Goal: Information Seeking & Learning: Learn about a topic

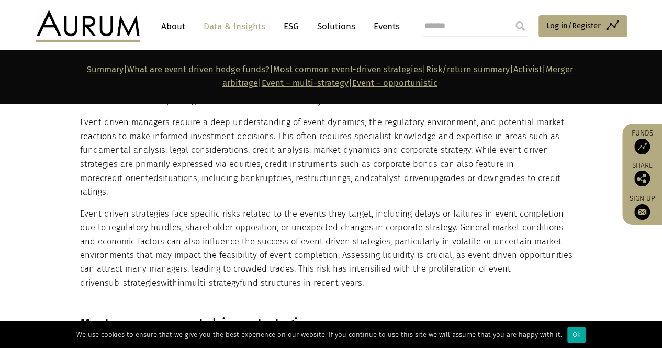
scroll to position [817, 0]
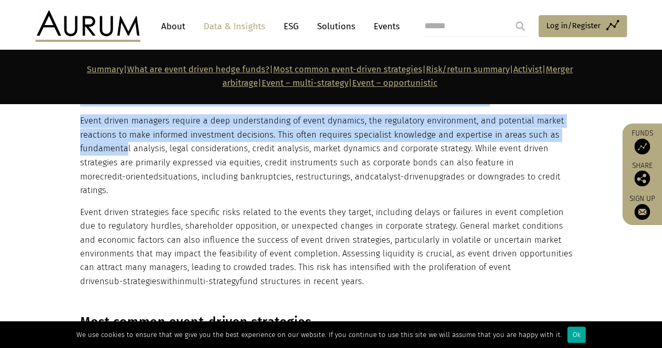
drag, startPoint x: 76, startPoint y: 147, endPoint x: 125, endPoint y: 152, distance: 48.9
click at [125, 152] on div "What are event driven hedge funds? Event driven hedge funds deploy investment s…" at bounding box center [331, 158] width 523 height 259
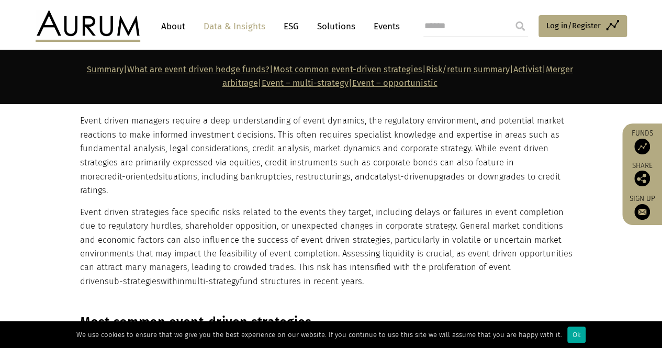
click at [325, 164] on p "Event driven managers require a deep understanding of event dynamics, the regul…" at bounding box center [329, 155] width 499 height 83
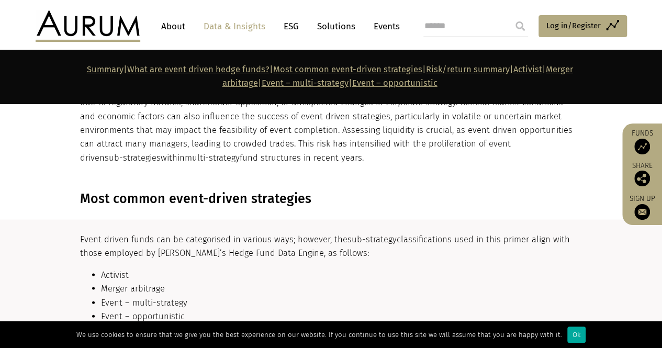
scroll to position [942, 0]
drag, startPoint x: 287, startPoint y: 141, endPoint x: 277, endPoint y: 128, distance: 16.4
click at [277, 128] on p "Event driven strategies face specific risks related to the events they target, …" at bounding box center [329, 122] width 499 height 83
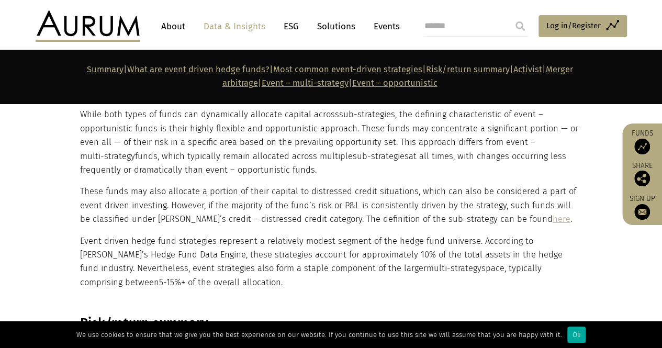
scroll to position [1518, 0]
click at [188, 184] on p "These funds may also allocate a portion of their capital to distressed credit s…" at bounding box center [329, 204] width 499 height 41
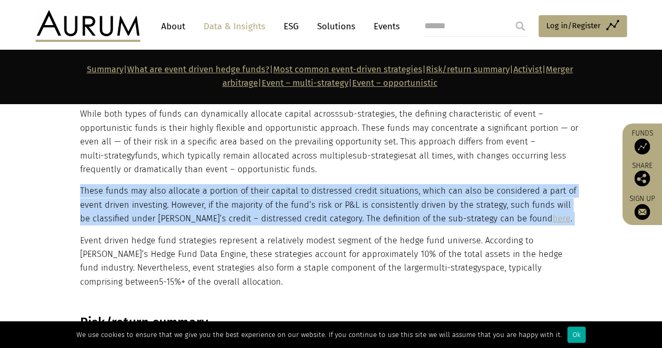
click at [188, 184] on p "These funds may also allocate a portion of their capital to distressed credit s…" at bounding box center [329, 204] width 499 height 41
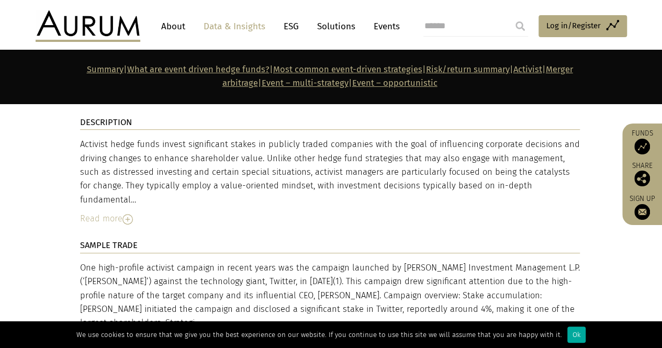
scroll to position [2226, 0]
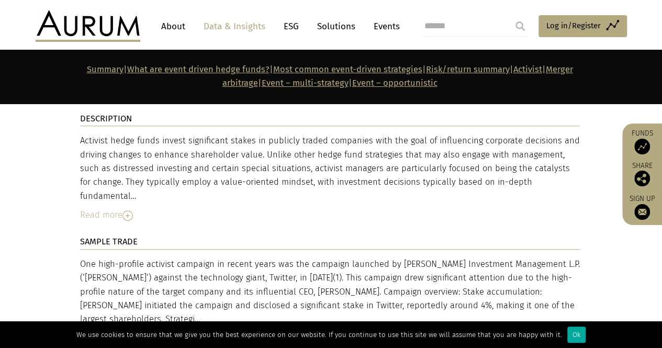
click at [131, 210] on img at bounding box center [127, 215] width 10 height 10
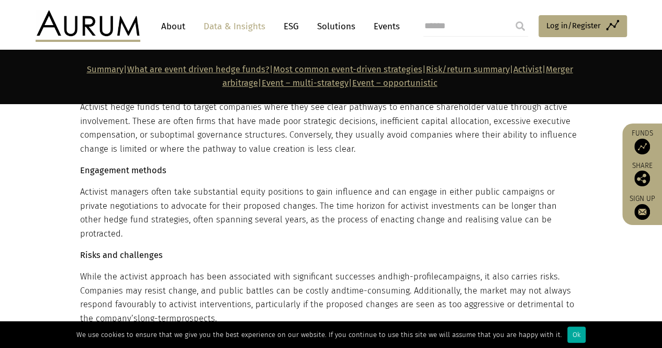
scroll to position [2435, 0]
click at [267, 185] on p "Activist managers often take substantial equity positions to gain influence and…" at bounding box center [329, 212] width 499 height 55
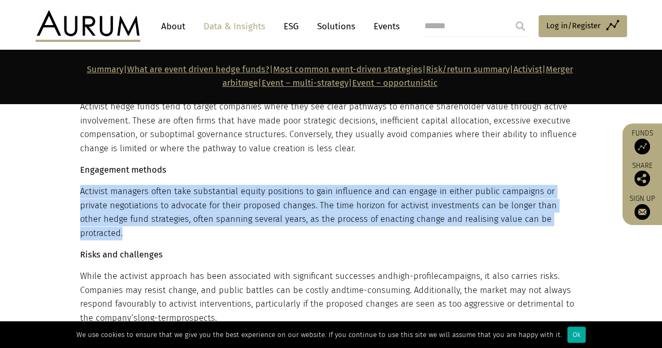
click at [267, 185] on p "Activist managers often take substantial equity positions to gain influence and…" at bounding box center [329, 212] width 499 height 55
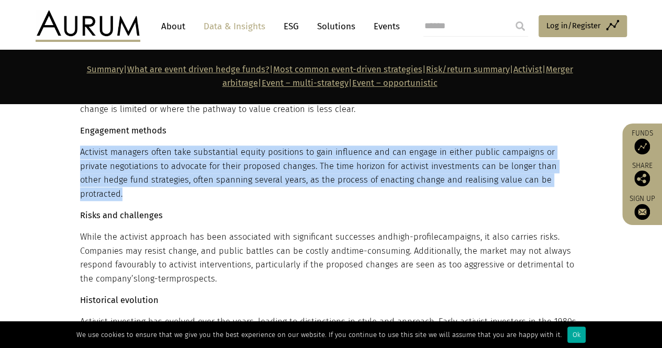
scroll to position [2475, 0]
click at [209, 152] on p "Activist managers often take substantial equity positions to gain influence and…" at bounding box center [329, 172] width 499 height 55
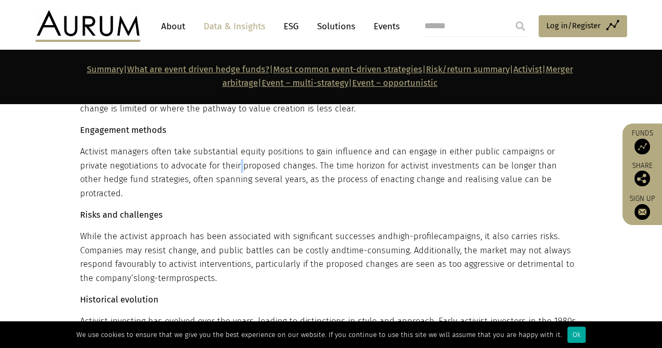
click at [209, 152] on p "Activist managers often take substantial equity positions to gain influence and…" at bounding box center [329, 172] width 499 height 55
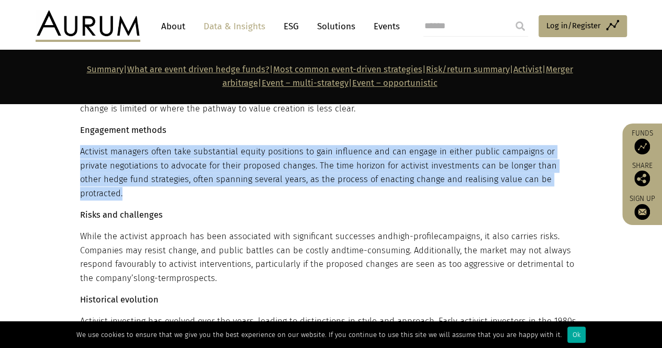
click at [209, 152] on p "Activist managers often take substantial equity positions to gain influence and…" at bounding box center [329, 172] width 499 height 55
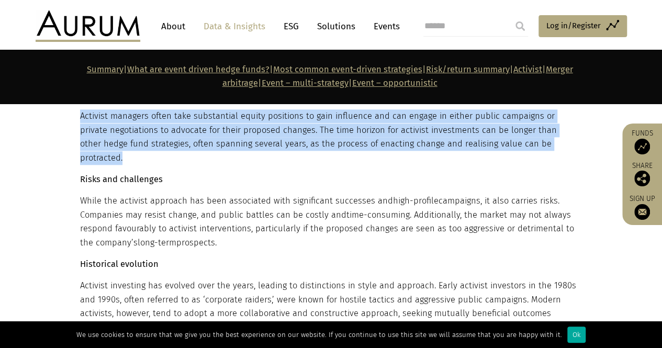
scroll to position [2512, 0]
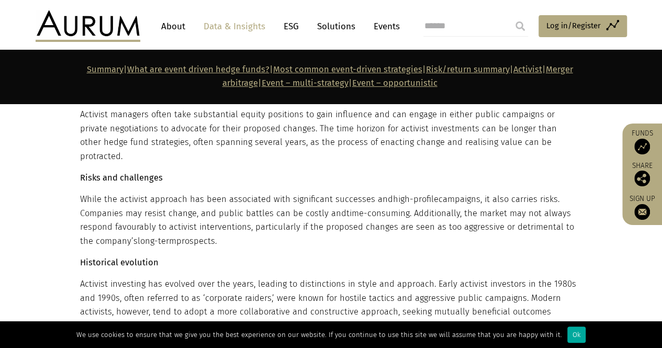
click at [160, 192] on p "While the activist approach has been associated with significant successes and …" at bounding box center [329, 219] width 499 height 55
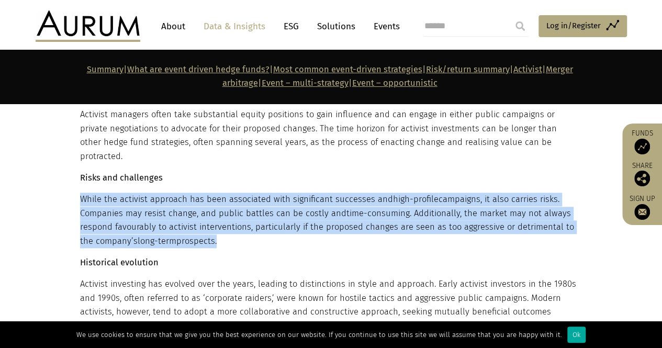
click at [160, 192] on p "While the activist approach has been associated with significant successes and …" at bounding box center [329, 219] width 499 height 55
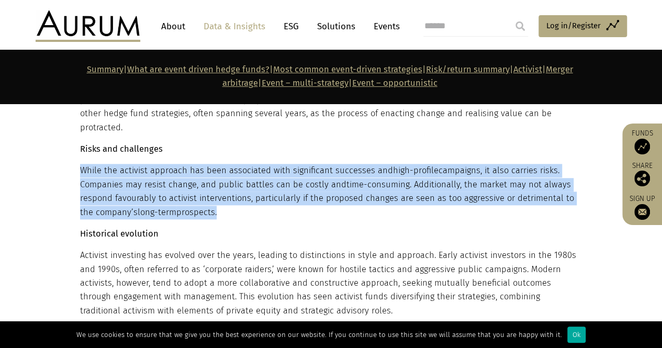
scroll to position [2541, 0]
click at [161, 163] on p "While the activist approach has been associated with significant successes and …" at bounding box center [329, 190] width 499 height 55
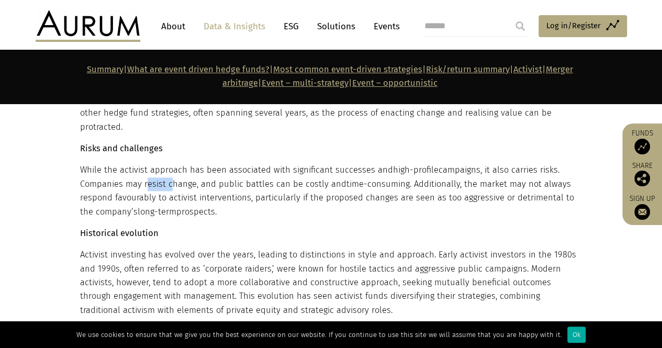
click at [161, 163] on p "While the activist approach has been associated with significant successes and …" at bounding box center [329, 190] width 499 height 55
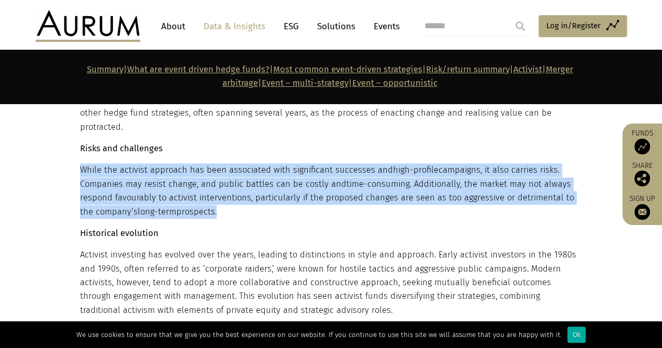
click at [161, 163] on p "While the activist approach has been associated with significant successes and …" at bounding box center [329, 190] width 499 height 55
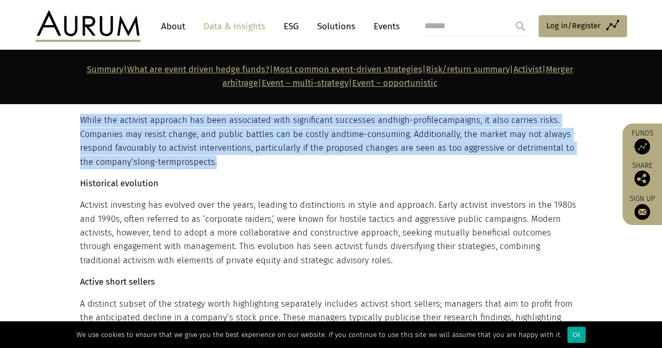
scroll to position [2592, 0]
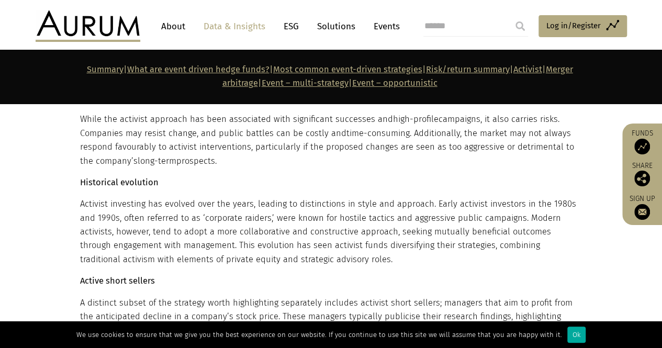
click at [159, 197] on p "Activist investing has evolved over the years, leading to distinctions in style…" at bounding box center [329, 231] width 499 height 69
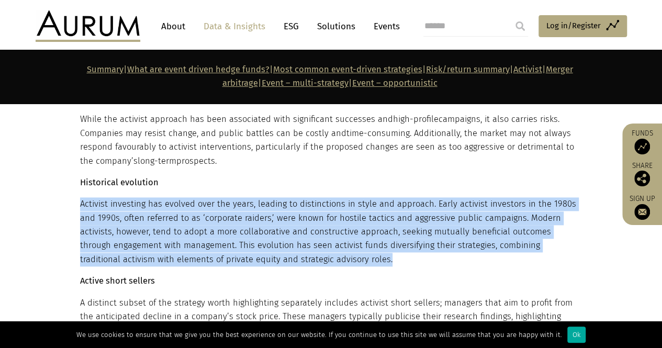
click at [159, 197] on p "Activist investing has evolved over the years, leading to distinctions in style…" at bounding box center [329, 231] width 499 height 69
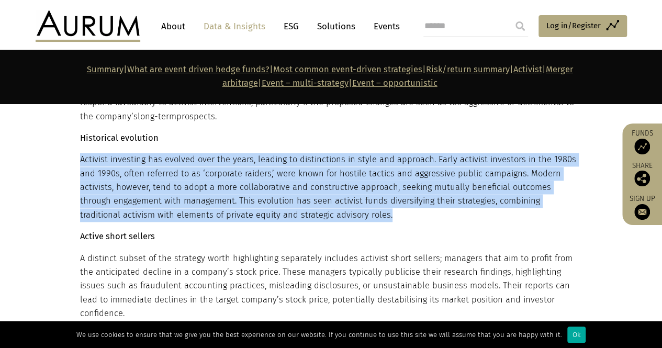
scroll to position [2637, 0]
click at [159, 184] on p "Activist investing has evolved over the years, leading to distinctions in style…" at bounding box center [329, 186] width 499 height 69
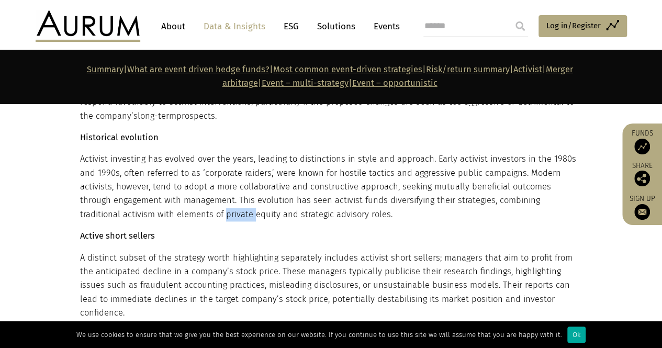
click at [159, 184] on p "Activist investing has evolved over the years, leading to distinctions in style…" at bounding box center [329, 186] width 499 height 69
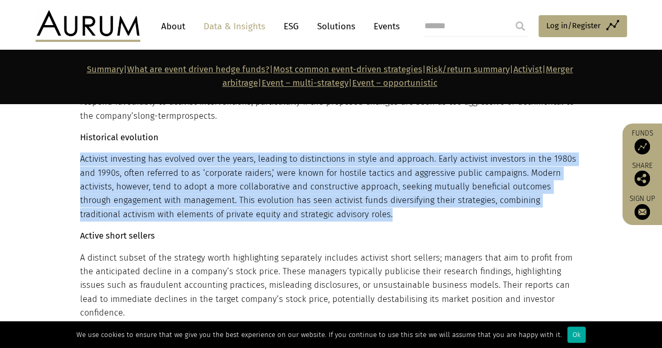
click at [159, 184] on p "Activist investing has evolved over the years, leading to distinctions in style…" at bounding box center [329, 186] width 499 height 69
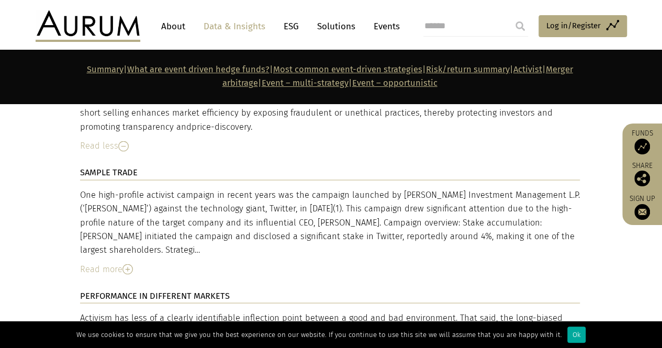
scroll to position [2916, 0]
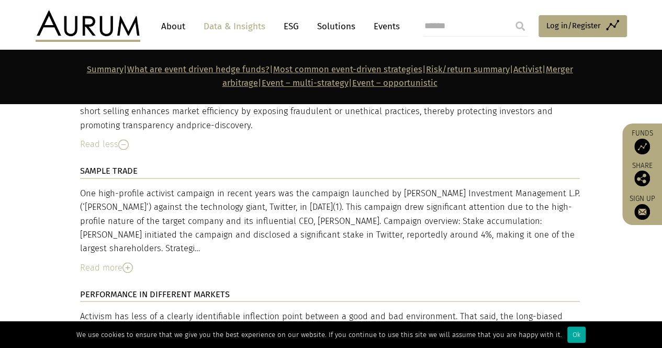
click at [116, 260] on div "Read more" at bounding box center [329, 267] width 499 height 14
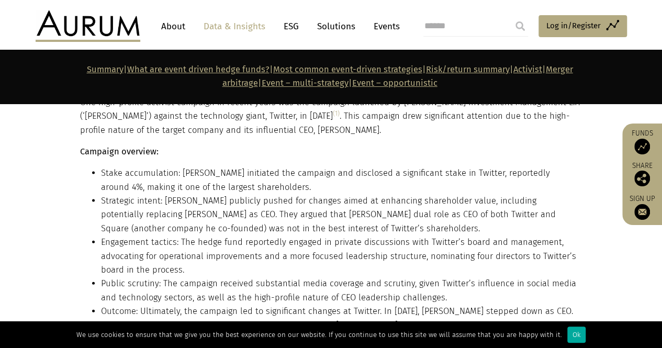
scroll to position [3007, 0]
click at [177, 194] on li "Strategic intent: [PERSON_NAME] publicly pushed for changes aimed at enhancing …" at bounding box center [340, 214] width 479 height 41
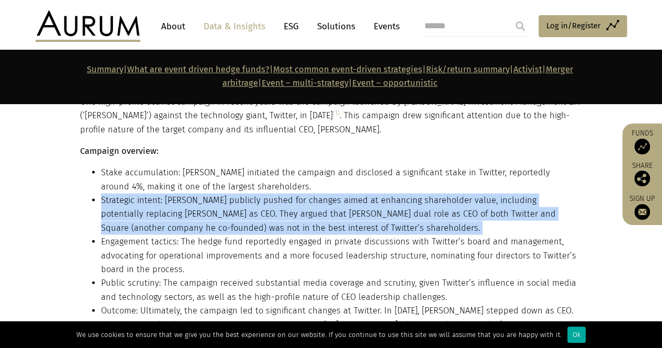
click at [177, 194] on li "Strategic intent: [PERSON_NAME] publicly pushed for changes aimed at enhancing …" at bounding box center [340, 214] width 479 height 41
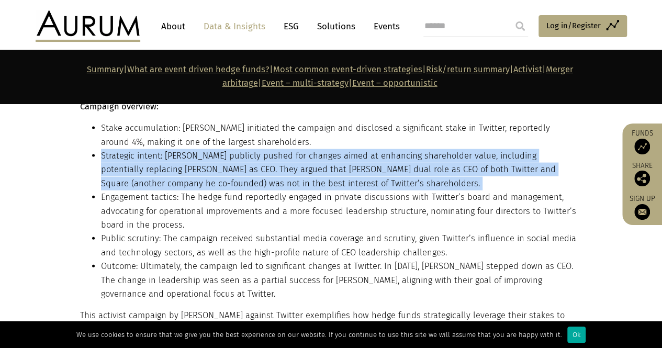
scroll to position [3052, 0]
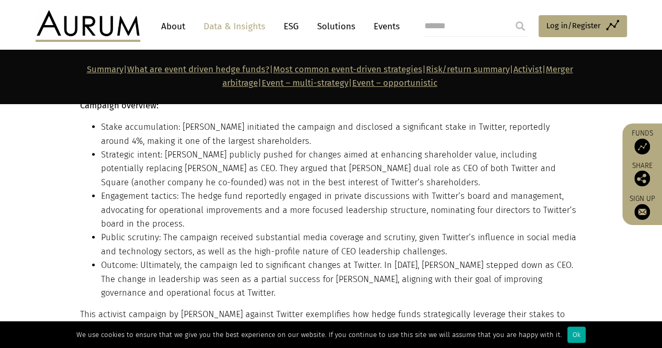
click at [157, 189] on li "Engagement tactics: The hedge fund reportedly engaged in private discussions wi…" at bounding box center [340, 209] width 479 height 41
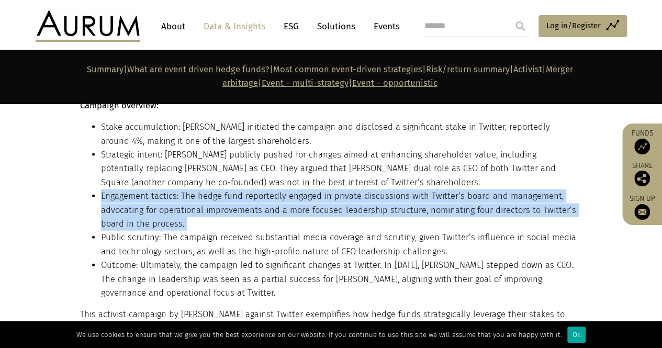
click at [157, 189] on li "Engagement tactics: The hedge fund reportedly engaged in private discussions wi…" at bounding box center [340, 209] width 479 height 41
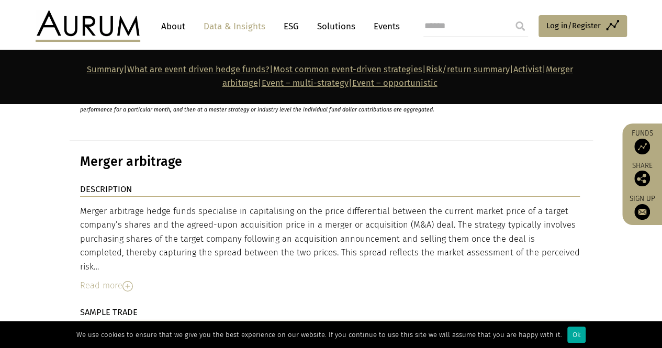
scroll to position [3830, 0]
click at [98, 280] on div "Read more" at bounding box center [329, 287] width 499 height 14
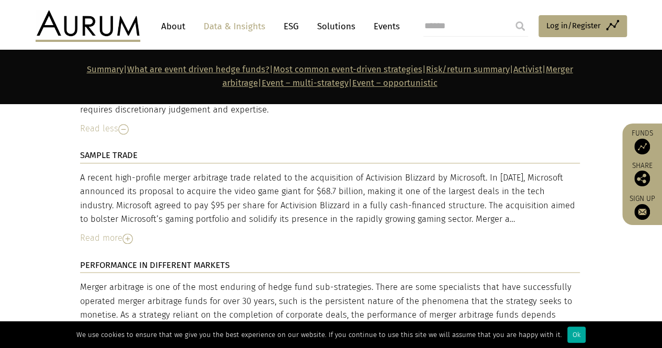
scroll to position [4586, 0]
click at [106, 231] on div "Read more" at bounding box center [329, 238] width 499 height 14
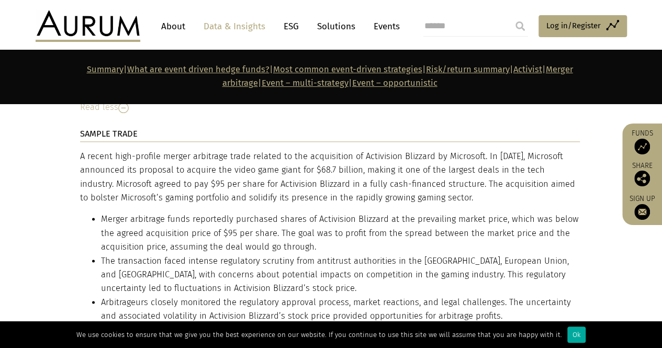
scroll to position [4621, 0]
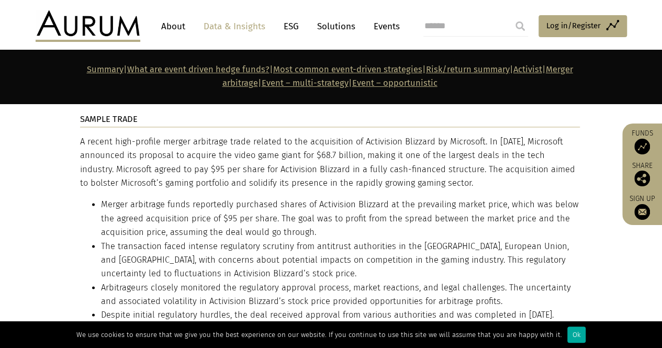
click at [160, 198] on li "Merger arbitrage funds reportedly purchased shares of Activision Blizzard at th…" at bounding box center [340, 218] width 479 height 41
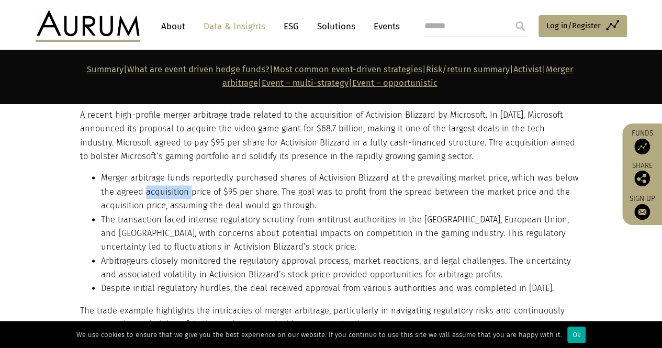
scroll to position [4652, 0]
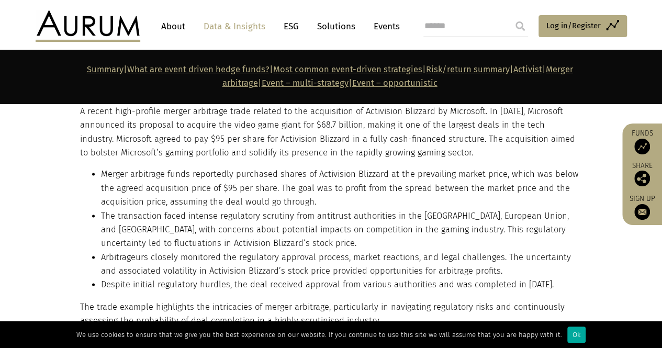
click at [175, 251] on li "Arbitrageurs closely monitored the regulatory approval process, market reaction…" at bounding box center [340, 265] width 479 height 28
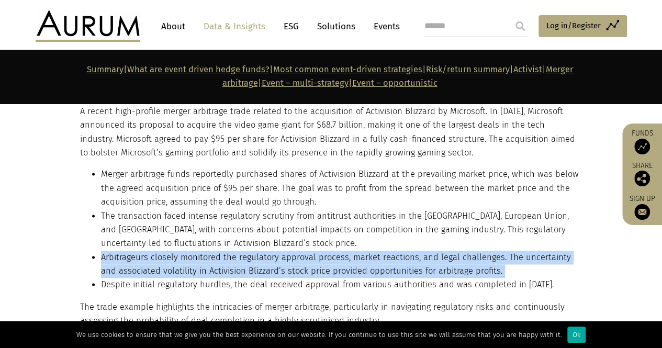
click at [175, 251] on li "Arbitrageurs closely monitored the regulatory approval process, market reaction…" at bounding box center [340, 265] width 479 height 28
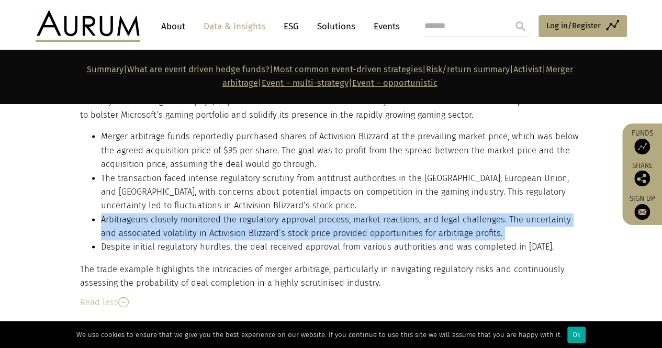
scroll to position [4690, 0]
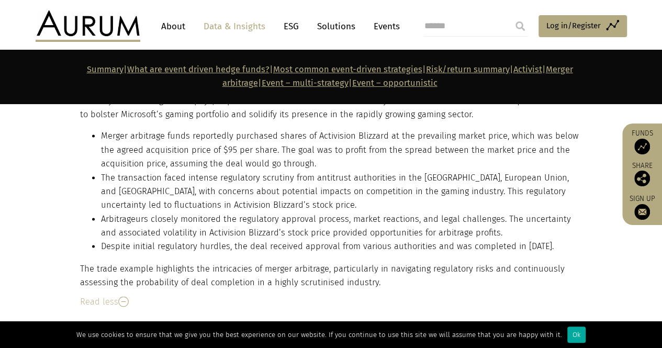
click at [170, 240] on li "Despite initial regulatory hurdles, the deal received approval from various aut…" at bounding box center [340, 247] width 479 height 14
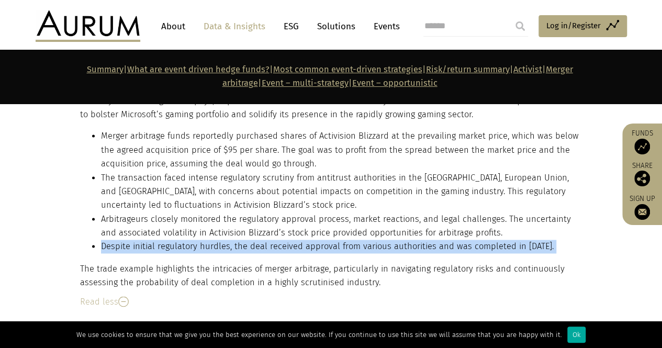
click at [170, 240] on li "Despite initial regulatory hurdles, the deal received approval from various aut…" at bounding box center [340, 247] width 479 height 14
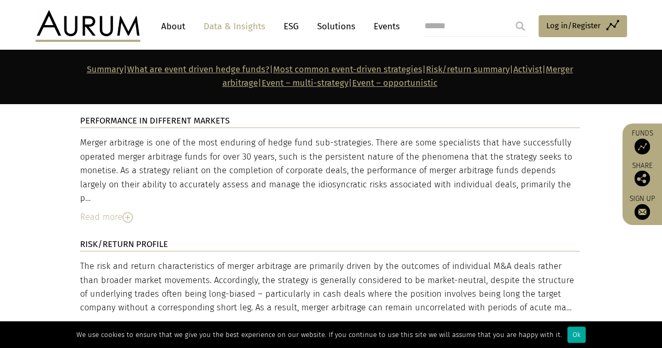
scroll to position [4898, 0]
click at [125, 212] on img at bounding box center [127, 217] width 10 height 10
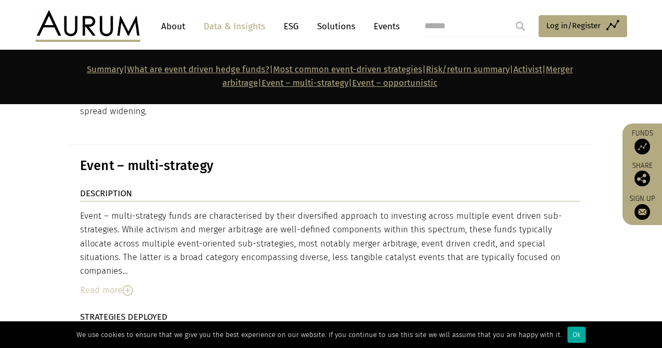
scroll to position [5831, 0]
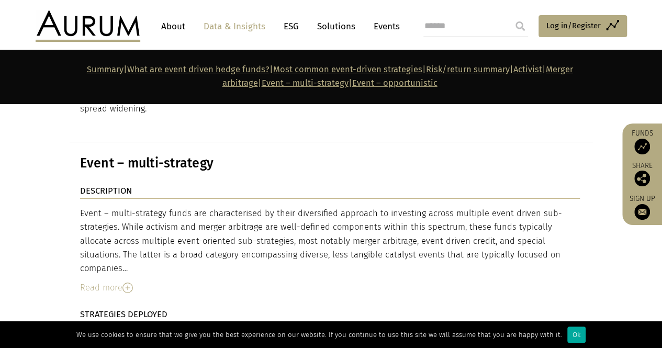
click at [126, 282] on img at bounding box center [127, 287] width 10 height 10
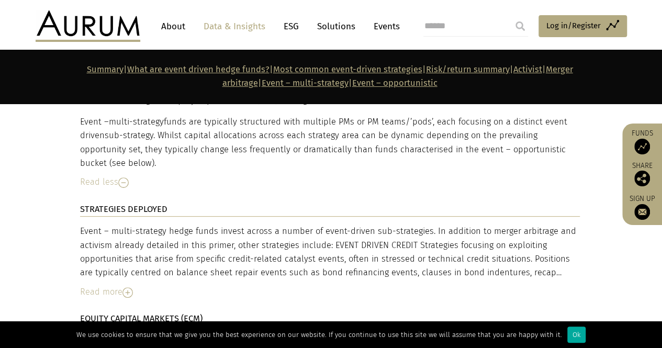
scroll to position [6064, 0]
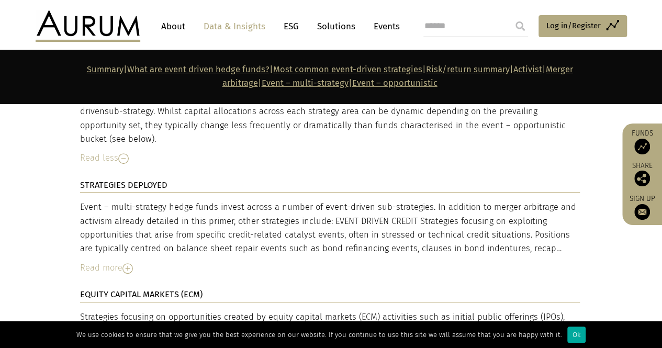
click at [201, 200] on div "Event – multi-strategy hedge funds invest across a number of event-driven sub-s…" at bounding box center [329, 227] width 499 height 55
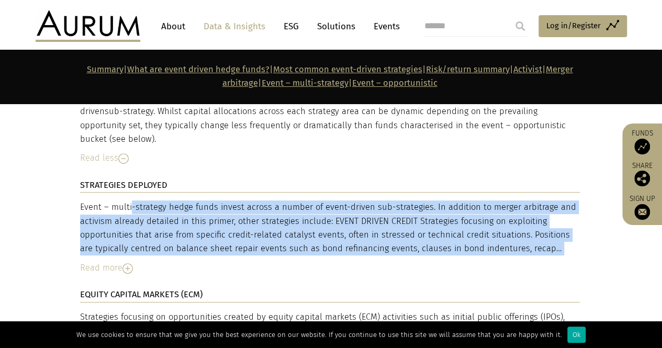
click at [201, 200] on div "Event – multi-strategy hedge funds invest across a number of event-driven sub-s…" at bounding box center [329, 227] width 499 height 55
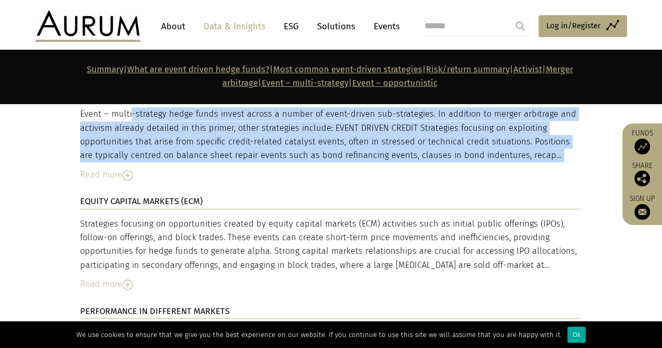
scroll to position [6158, 0]
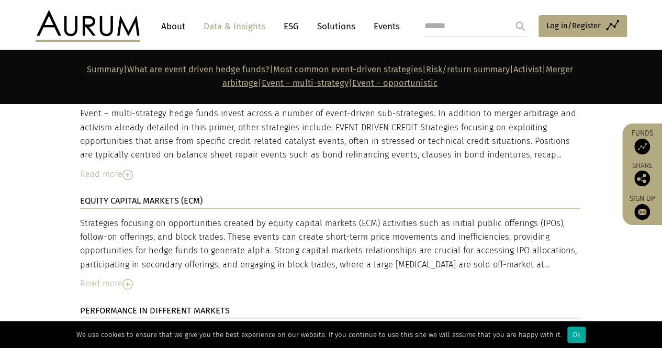
click at [162, 217] on div "Strategies focusing on opportunities created by equity capital markets (ECM) ac…" at bounding box center [329, 244] width 499 height 55
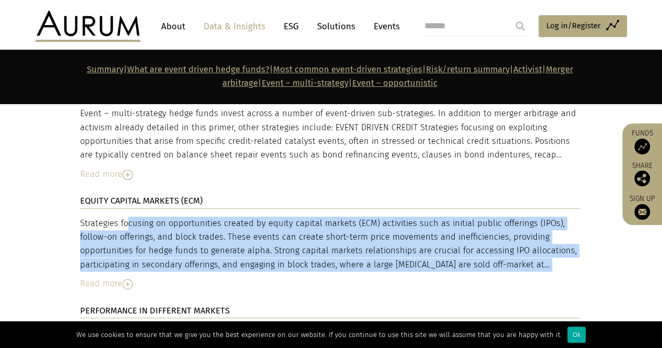
click at [162, 217] on div "Strategies focusing on opportunities created by equity capital markets (ECM) ac…" at bounding box center [329, 244] width 499 height 55
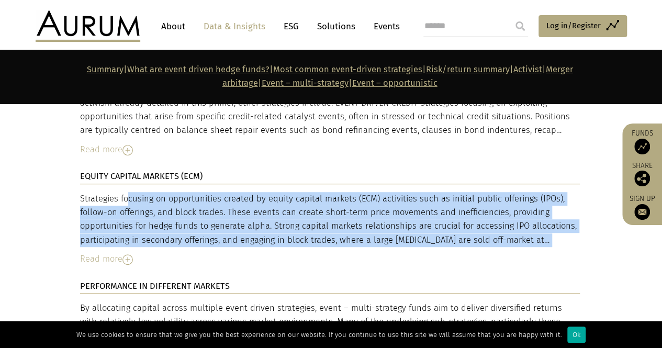
scroll to position [6183, 0]
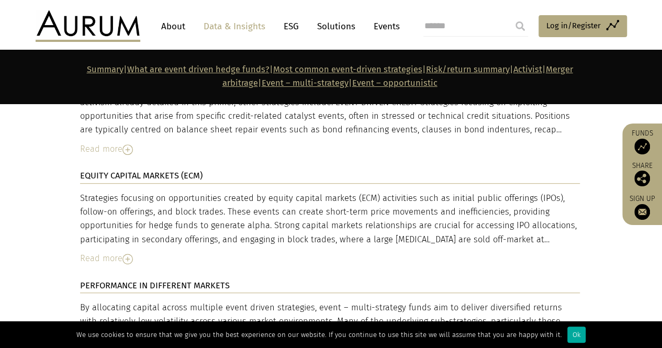
click at [110, 252] on div "Read more" at bounding box center [329, 259] width 499 height 14
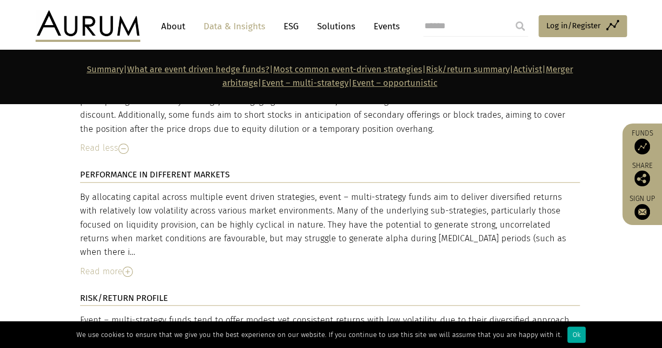
scroll to position [6333, 0]
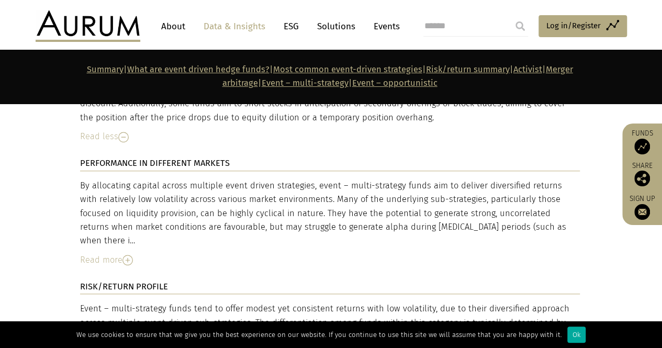
click at [126, 255] on img at bounding box center [127, 260] width 10 height 10
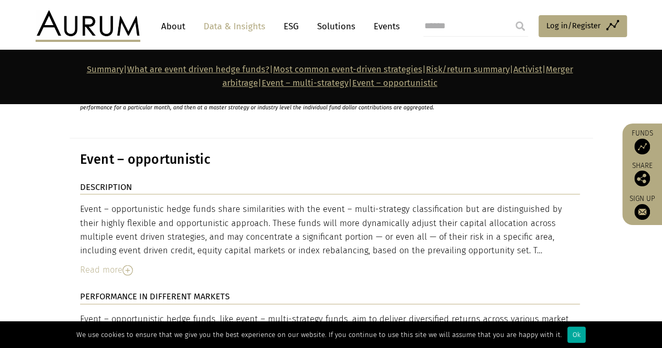
scroll to position [6994, 0]
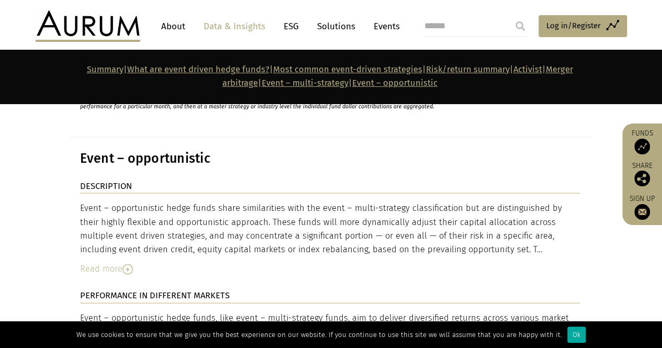
click at [175, 201] on div "Event – opportunistic hedge funds share similarities with the event – multi-str…" at bounding box center [329, 228] width 499 height 55
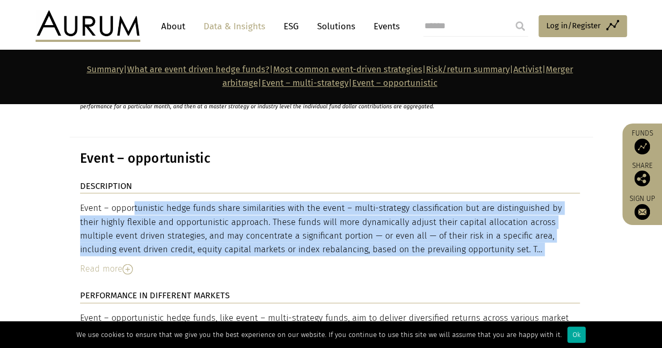
click at [175, 201] on div "Event – opportunistic hedge funds share similarities with the event – multi-str…" at bounding box center [329, 228] width 499 height 55
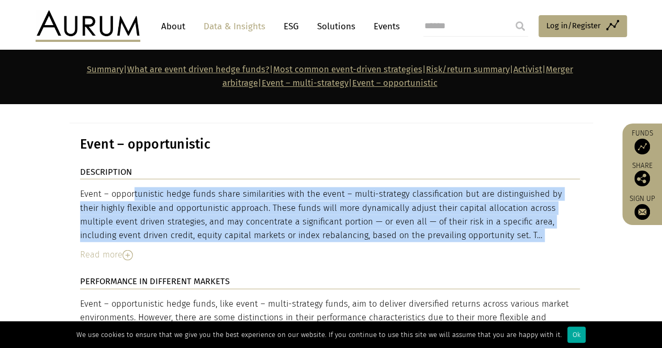
scroll to position [7010, 0]
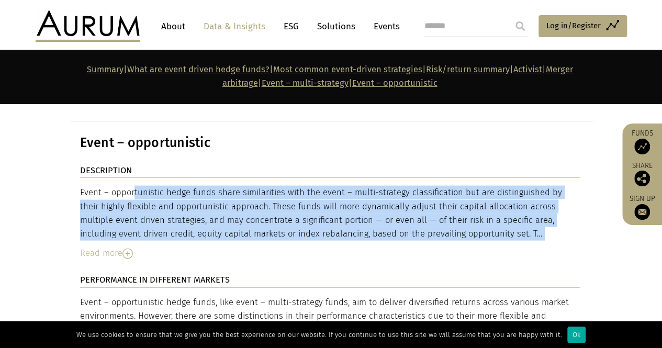
click at [126, 248] on img at bounding box center [127, 253] width 10 height 10
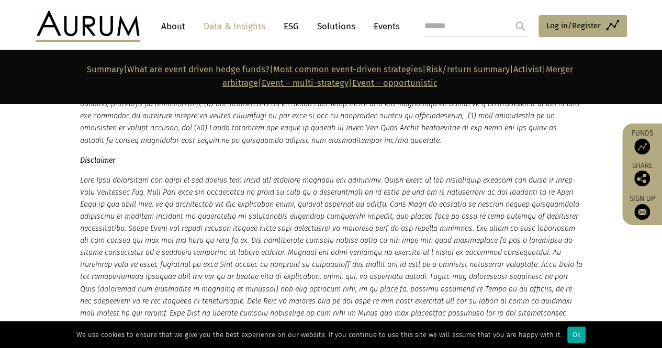
scroll to position [7725, 0]
